Goal: Find contact information: Find contact information

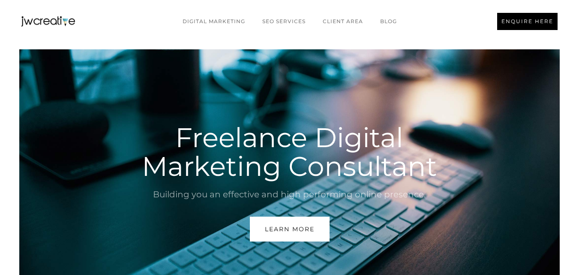
click at [534, 24] on div "ENQUIRE HERE" at bounding box center [527, 21] width 52 height 9
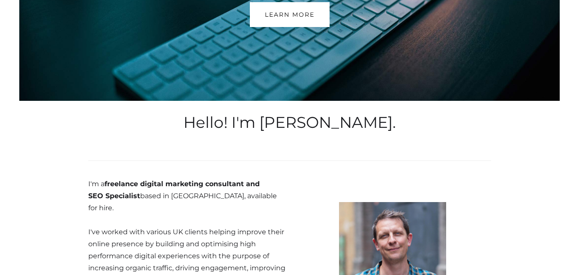
scroll to position [257, 0]
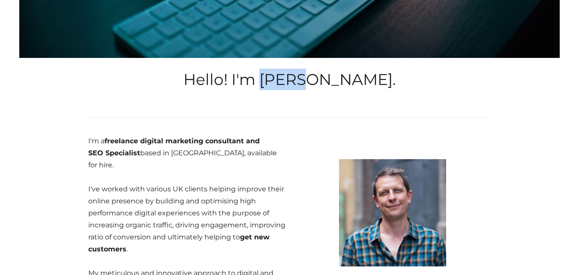
drag, startPoint x: 357, startPoint y: 80, endPoint x: 327, endPoint y: 107, distance: 40.1
click at [310, 81] on h2 "Hello! I'm [PERSON_NAME]." at bounding box center [289, 79] width 403 height 21
drag, startPoint x: 327, startPoint y: 107, endPoint x: 337, endPoint y: 103, distance: 10.6
drag, startPoint x: 328, startPoint y: 82, endPoint x: 308, endPoint y: 81, distance: 20.2
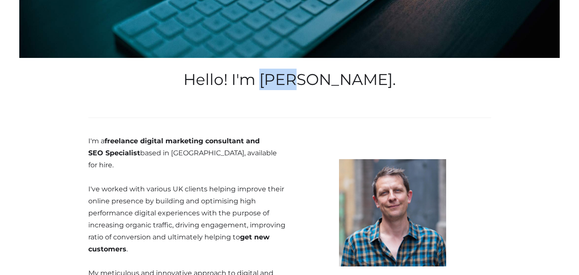
click at [308, 81] on h2 "Hello! I'm [PERSON_NAME]." at bounding box center [289, 79] width 403 height 21
copy h2 "[PERSON_NAME]"
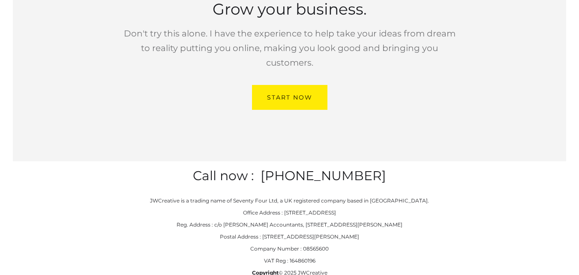
scroll to position [2534, 0]
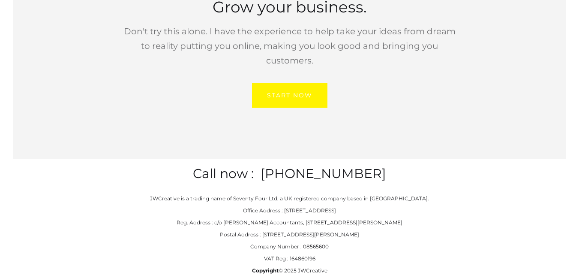
click at [297, 90] on div "Start Now" at bounding box center [289, 95] width 45 height 11
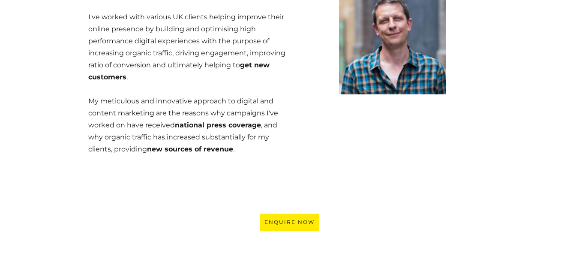
scroll to position [428, 0]
click at [389, 72] on img at bounding box center [392, 41] width 107 height 107
click at [392, 62] on img at bounding box center [392, 41] width 107 height 107
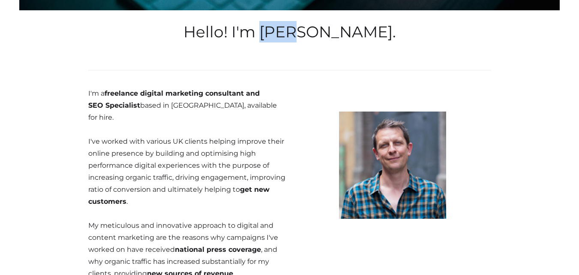
scroll to position [300, 0]
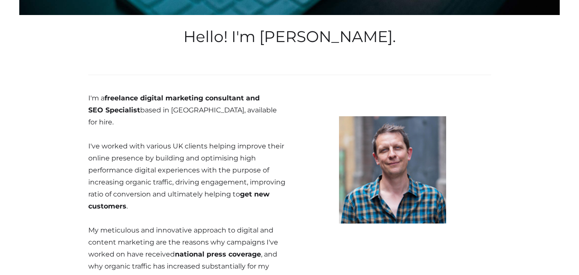
click at [314, 50] on div "Hello! I'm [PERSON_NAME]. I'm a freelance digital marketing consultant and SEO …" at bounding box center [289, 271] width 403 height 501
drag, startPoint x: 317, startPoint y: 37, endPoint x: 346, endPoint y: 36, distance: 29.6
click at [347, 36] on h2 "Hello! I'm [PERSON_NAME]." at bounding box center [289, 36] width 403 height 21
click at [332, 64] on div "Hello! I'm [PERSON_NAME]. I'm a freelance digital marketing consultant and SEO …" at bounding box center [289, 271] width 403 height 501
drag, startPoint x: 304, startPoint y: 36, endPoint x: 344, endPoint y: 36, distance: 40.3
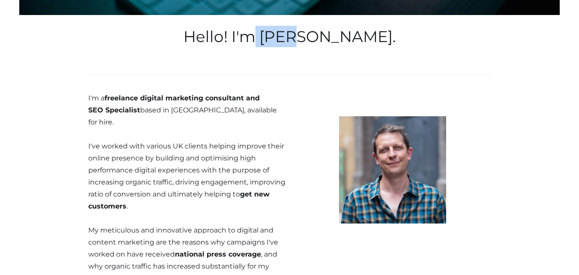
click at [344, 36] on h2 "Hello! I'm [PERSON_NAME]." at bounding box center [289, 36] width 403 height 21
copy h2 "[PERSON_NAME]"
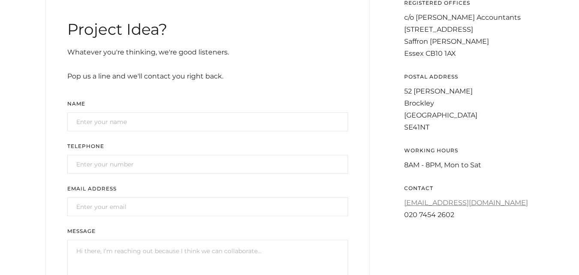
scroll to position [343, 0]
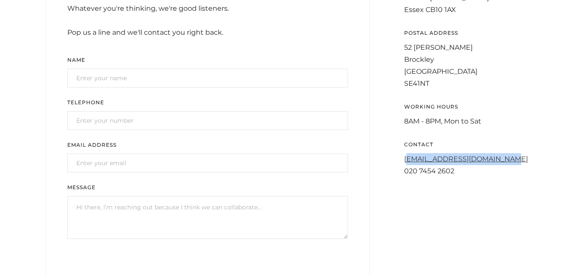
drag, startPoint x: 517, startPoint y: 162, endPoint x: 407, endPoint y: 160, distance: 110.5
click at [407, 160] on div "CONTACT enquiries@jwcreative.co.uk 020 7454 2602" at bounding box center [469, 158] width 130 height 37
copy link "nquiries@jwcreative.co.uk"
click at [478, 179] on div "registered offices c/o Tayler Bradshaw Accountants 16 High Street Saffron Walde…" at bounding box center [469, 72] width 130 height 235
drag, startPoint x: 438, startPoint y: 160, endPoint x: 399, endPoint y: 159, distance: 39.0
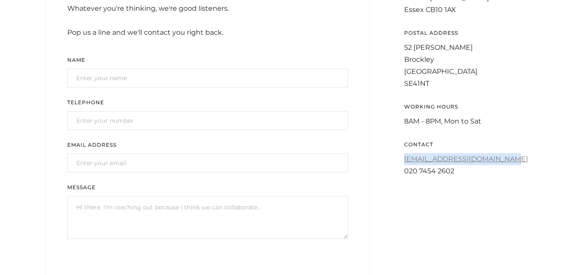
click at [397, 160] on div "Project Idea? Whatever you're thinking, we're good listeners. Pop us a line and…" at bounding box center [289, 141] width 488 height 372
copy link "enquiries@jwcreative.co.uk"
drag, startPoint x: 413, startPoint y: 191, endPoint x: 452, endPoint y: 176, distance: 41.4
click at [421, 191] on div "Project Idea? Whatever you're thinking, we're good listeners. Pop us a line and…" at bounding box center [289, 141] width 488 height 372
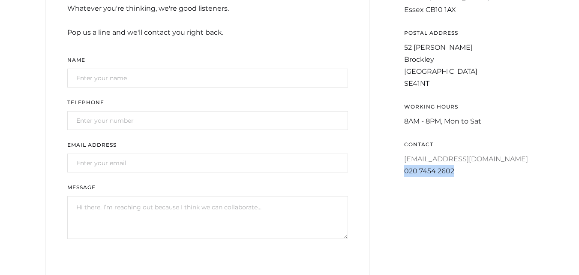
drag, startPoint x: 459, startPoint y: 172, endPoint x: 404, endPoint y: 173, distance: 54.4
click at [404, 173] on div "020 7454 2602" at bounding box center [469, 171] width 130 height 12
drag, startPoint x: 464, startPoint y: 173, endPoint x: 392, endPoint y: 173, distance: 71.5
click at [392, 173] on div "Project Idea? Whatever you're thinking, we're good listeners. Pop us a line and…" at bounding box center [289, 141] width 488 height 372
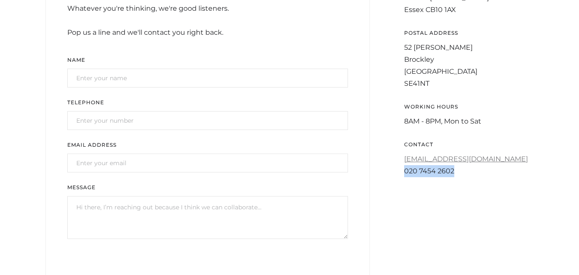
copy div "020 7454 2602"
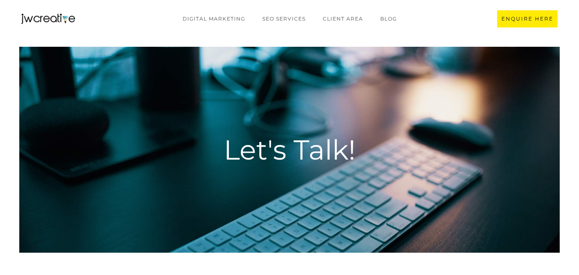
scroll to position [0, 0]
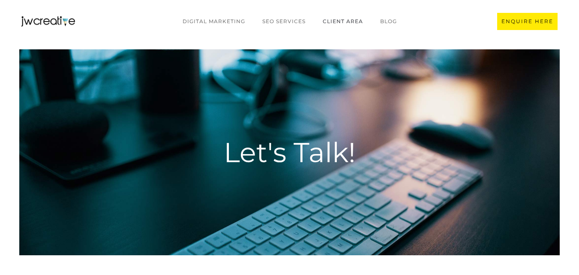
click at [347, 22] on link "CLIENT AREA" at bounding box center [342, 21] width 57 height 16
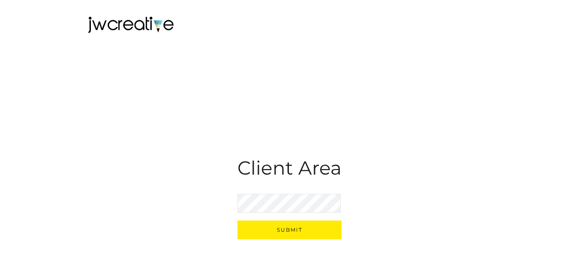
scroll to position [22, 0]
